Goal: Information Seeking & Learning: Learn about a topic

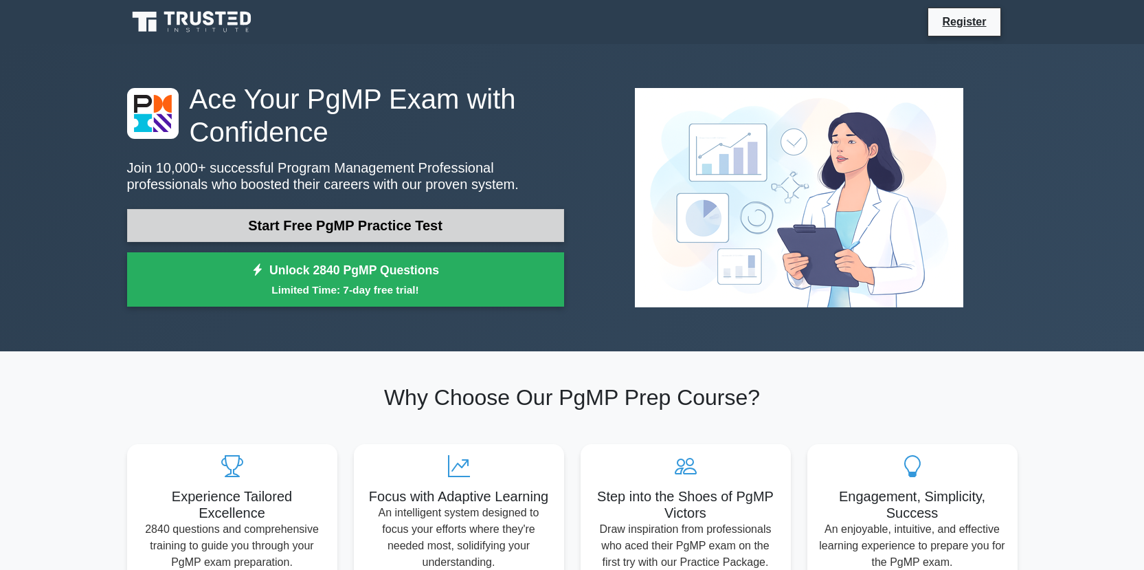
click at [366, 222] on link "Start Free PgMP Practice Test" at bounding box center [345, 225] width 437 height 33
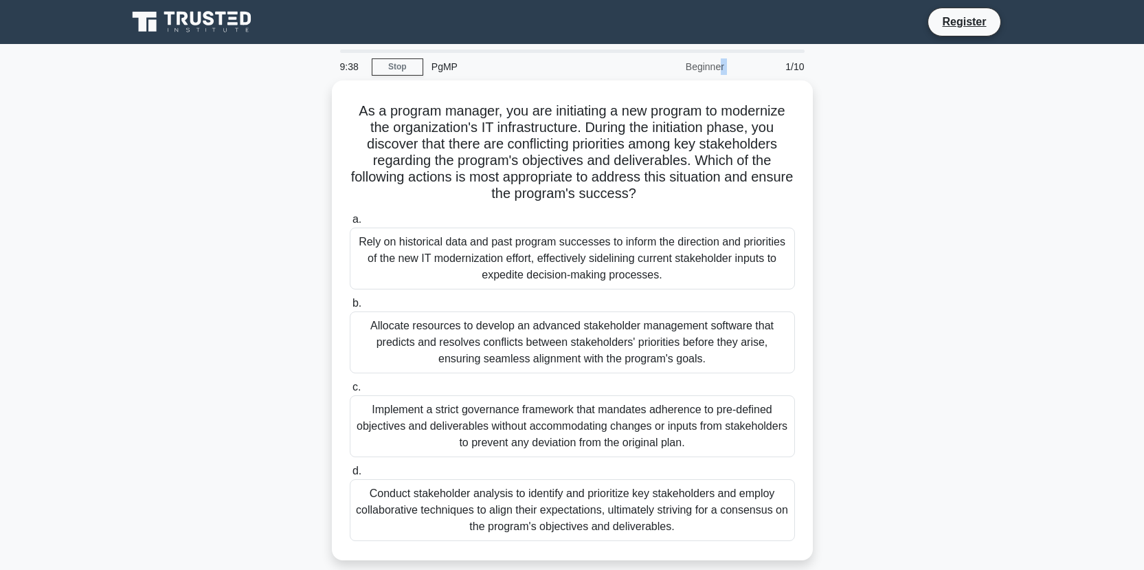
drag, startPoint x: 687, startPoint y: 67, endPoint x: 740, endPoint y: 61, distance: 53.2
click at [740, 61] on div "9:38 Stop PgMP Beginner 1/10" at bounding box center [572, 66] width 481 height 27
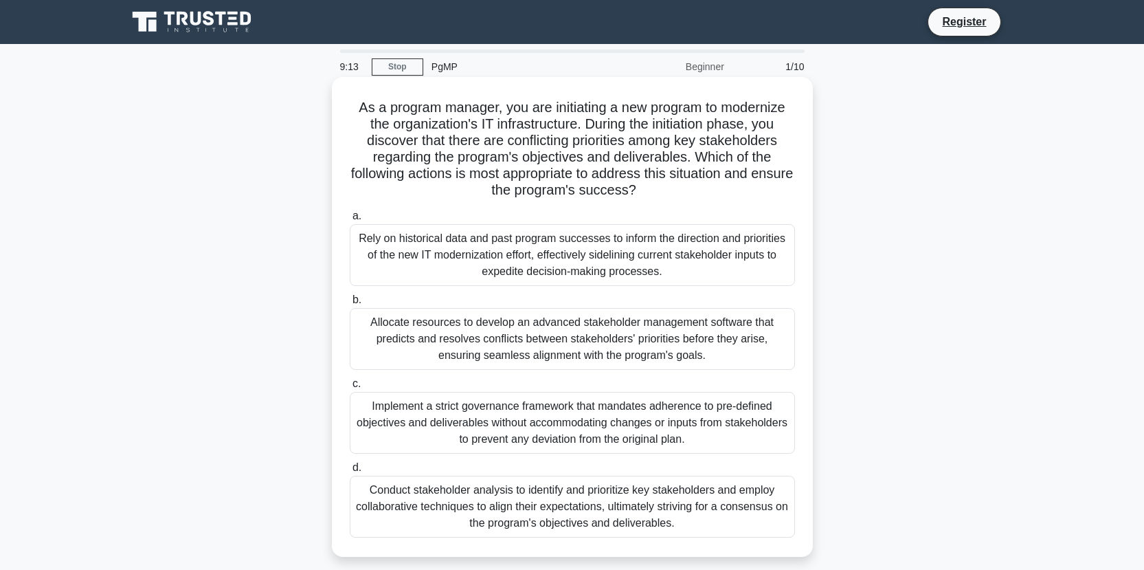
click at [368, 271] on div "Rely on historical data and past program successes to inform the direction and …" at bounding box center [572, 255] width 445 height 62
click at [350, 221] on input "a. Rely on historical data and past program successes to inform the direction a…" at bounding box center [350, 216] width 0 height 9
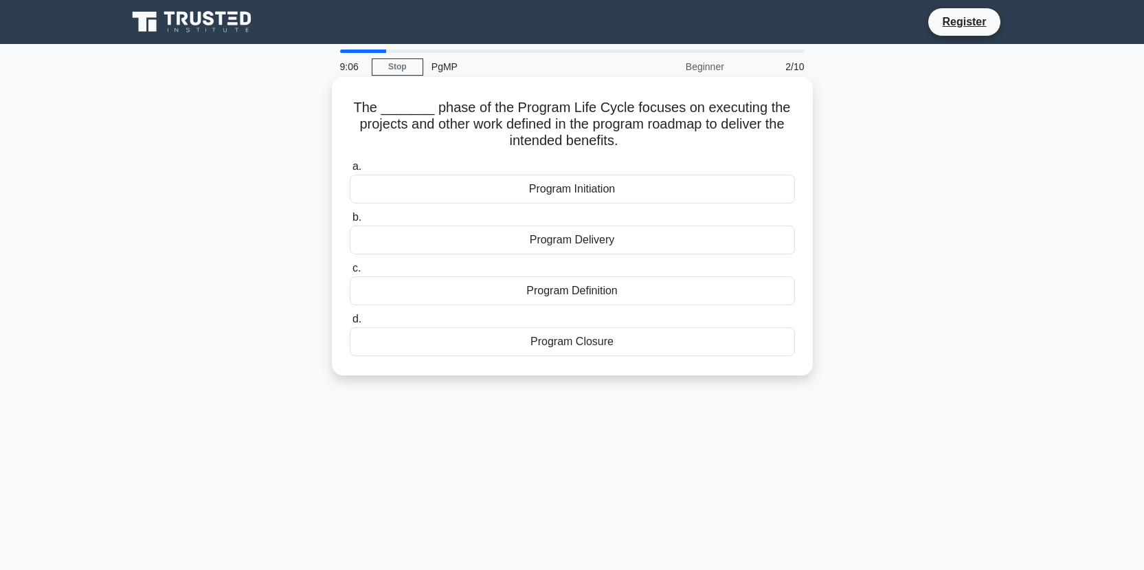
click at [551, 186] on div "Program Initiation" at bounding box center [572, 189] width 445 height 29
click at [350, 171] on input "a. Program Initiation" at bounding box center [350, 166] width 0 height 9
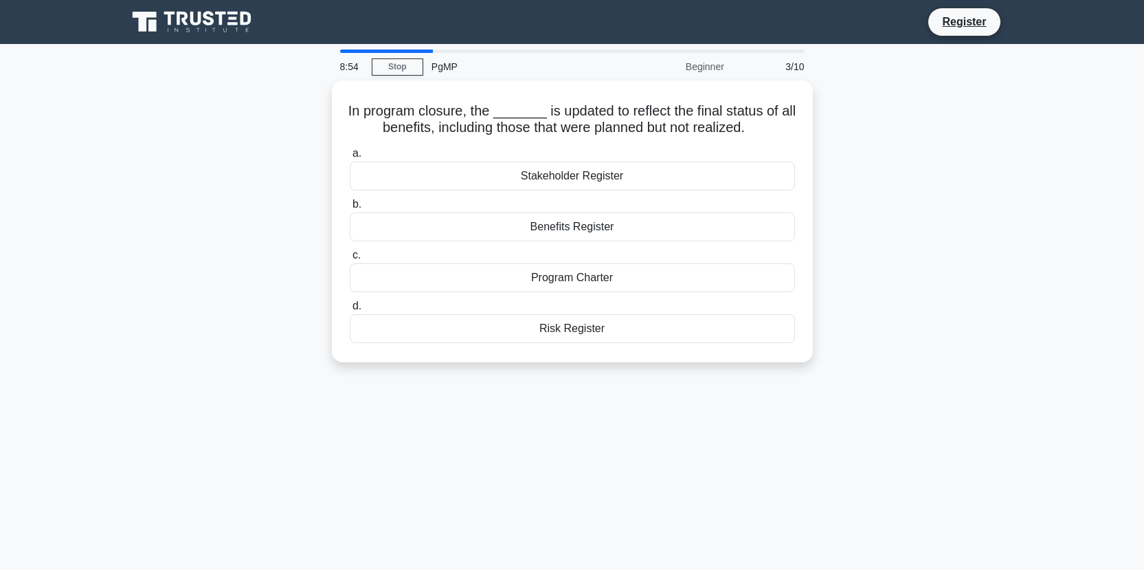
click at [474, 48] on main "8:54 Stop PgMP Beginner 3/10 In program closure, the _______ is updated to refl…" at bounding box center [572, 393] width 1144 height 698
click at [477, 50] on div at bounding box center [572, 50] width 465 height 3
click at [410, 50] on div at bounding box center [386, 50] width 93 height 3
click at [438, 51] on div at bounding box center [572, 50] width 465 height 3
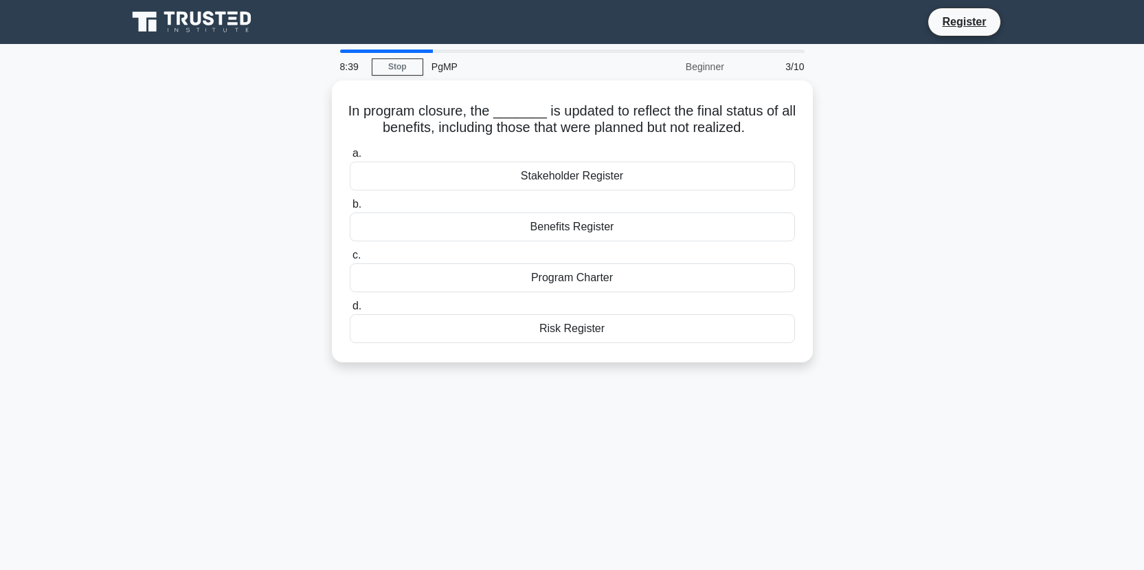
click at [438, 51] on div at bounding box center [572, 50] width 465 height 3
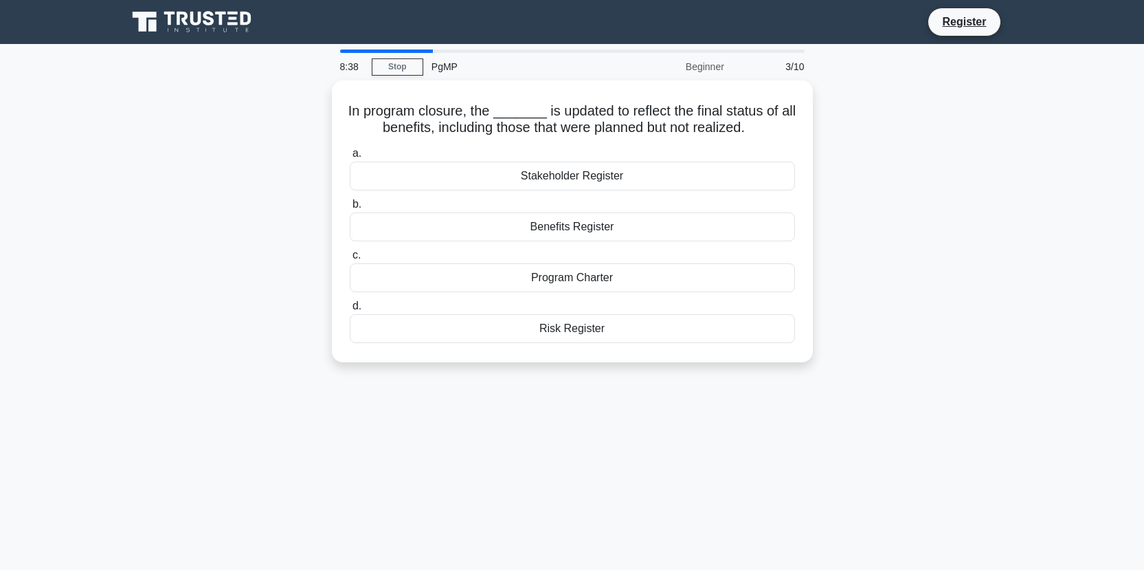
click at [438, 51] on div at bounding box center [572, 50] width 465 height 3
